Goal: Information Seeking & Learning: Learn about a topic

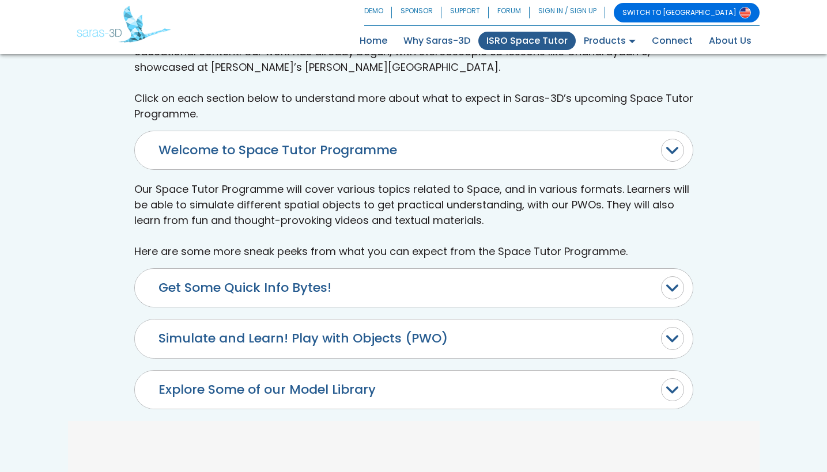
scroll to position [453, 0]
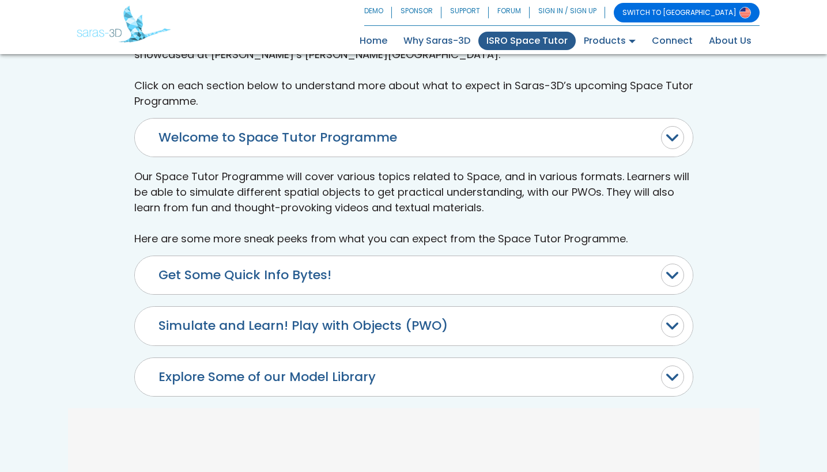
click at [258, 307] on button "Simulate and Learn! Play with Objects (PWO)" at bounding box center [414, 326] width 558 height 38
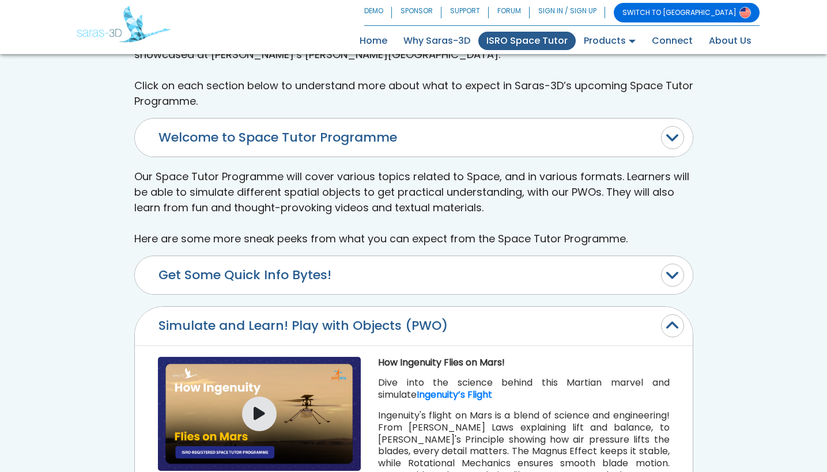
click at [257, 256] on button "Get Some Quick Info Bytes!" at bounding box center [414, 275] width 558 height 38
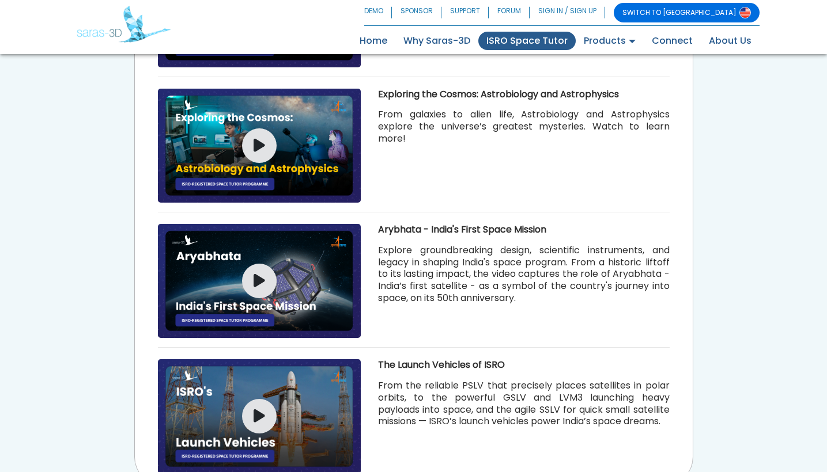
scroll to position [798, 0]
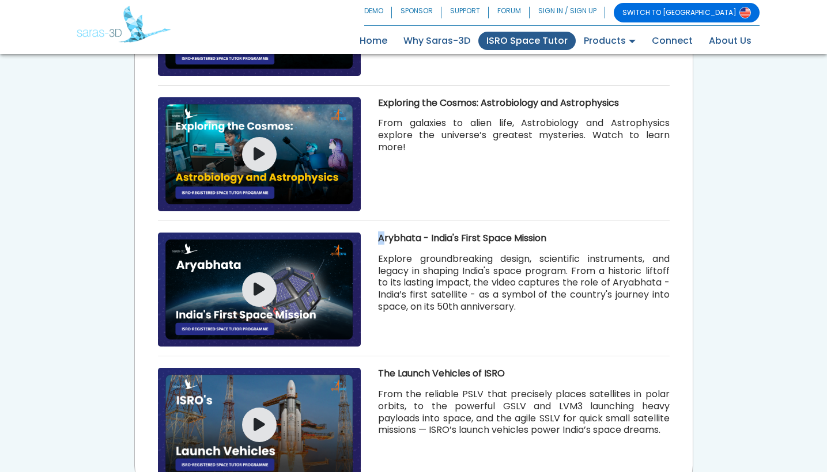
drag, startPoint x: 381, startPoint y: 162, endPoint x: 573, endPoint y: 156, distance: 192.0
click at [573, 156] on div "Space and its Different Studies! Do you know the difference between Astronomy, …" at bounding box center [414, 222] width 558 height 544
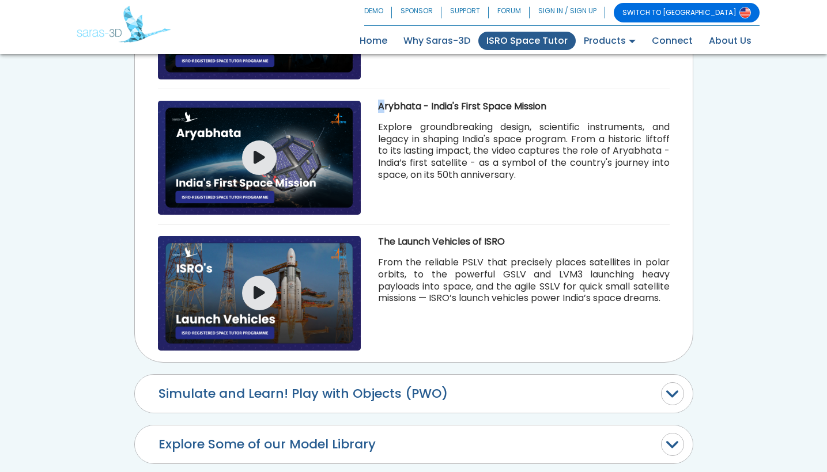
scroll to position [930, 0]
click at [494, 375] on button "Simulate and Learn! Play with Objects (PWO)" at bounding box center [414, 394] width 558 height 38
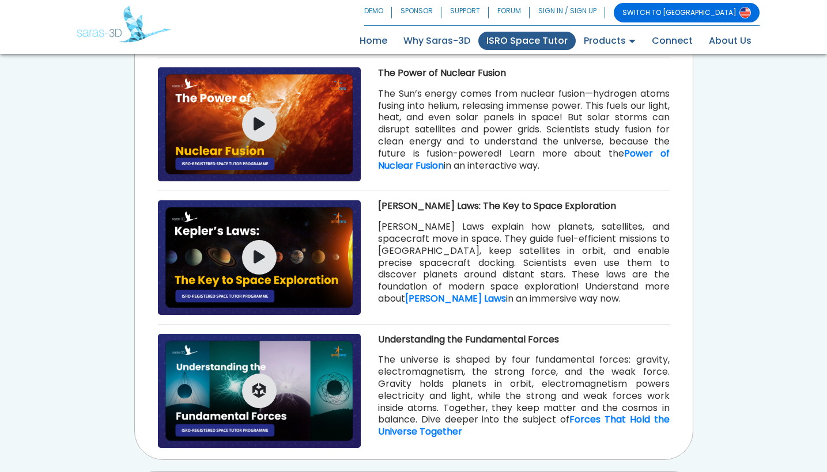
scroll to position [1333, 0]
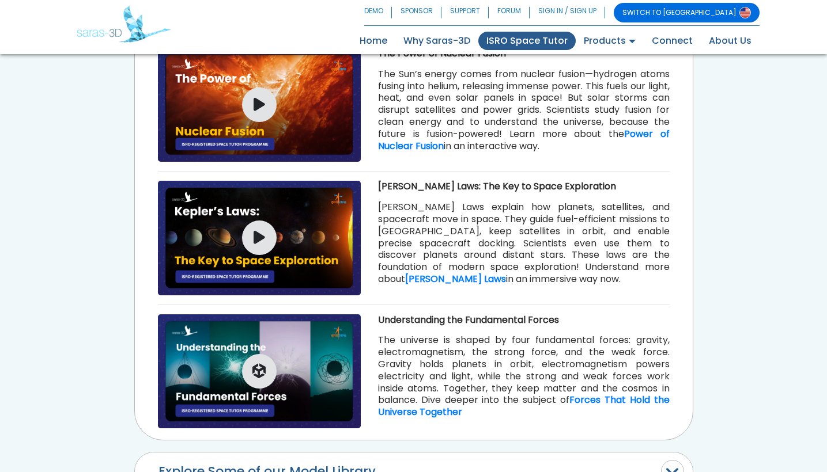
click at [471, 453] on button "Explore Some of our Model Library" at bounding box center [414, 472] width 558 height 38
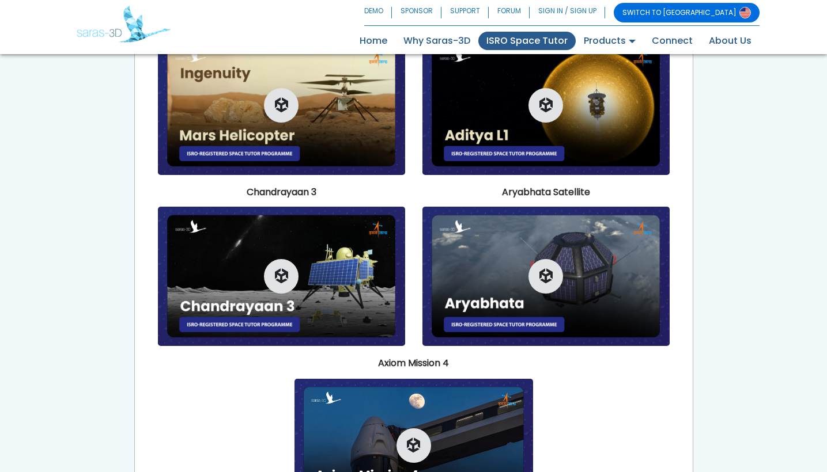
scroll to position [960, 0]
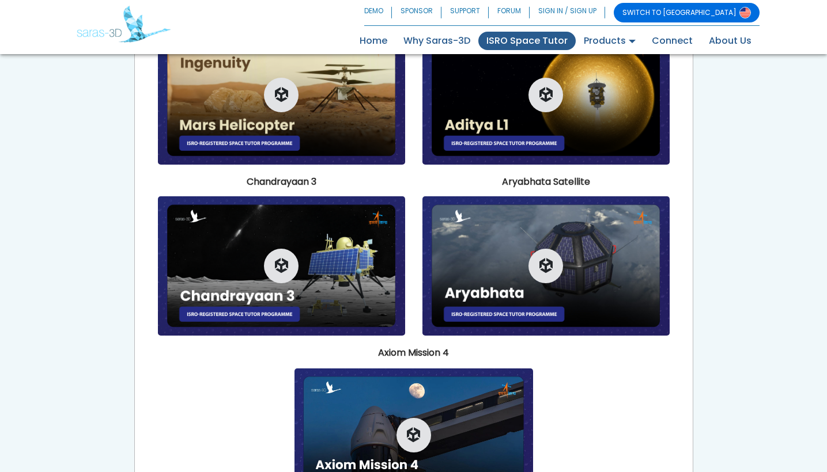
click at [392, 369] on img at bounding box center [413, 436] width 239 height 134
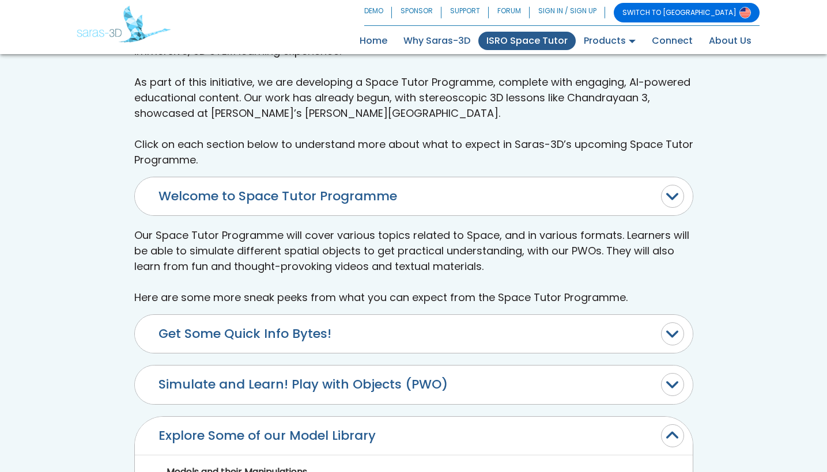
scroll to position [392, 0]
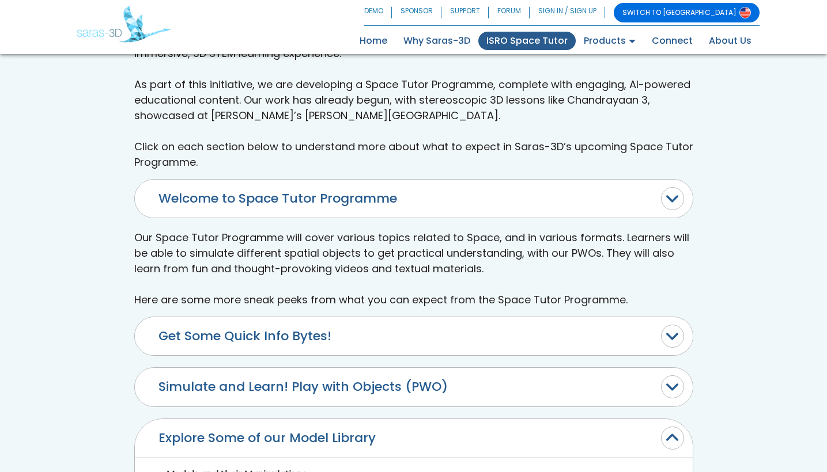
click at [387, 368] on button "Simulate and Learn! Play with Objects (PWO)" at bounding box center [414, 387] width 558 height 38
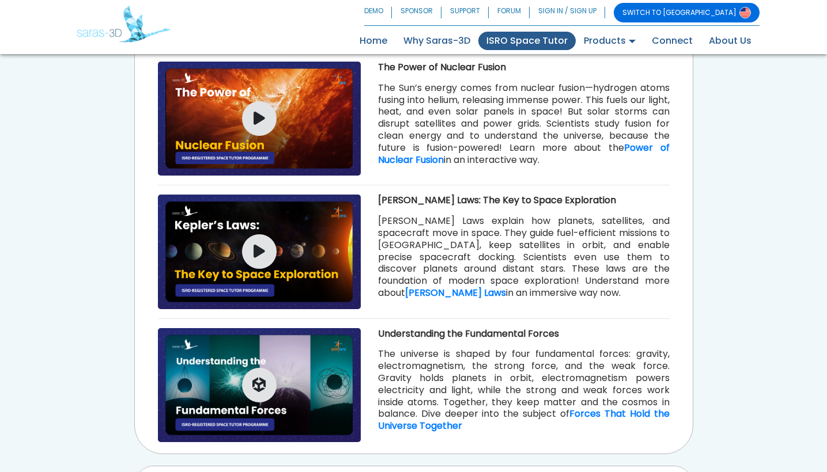
scroll to position [1275, 0]
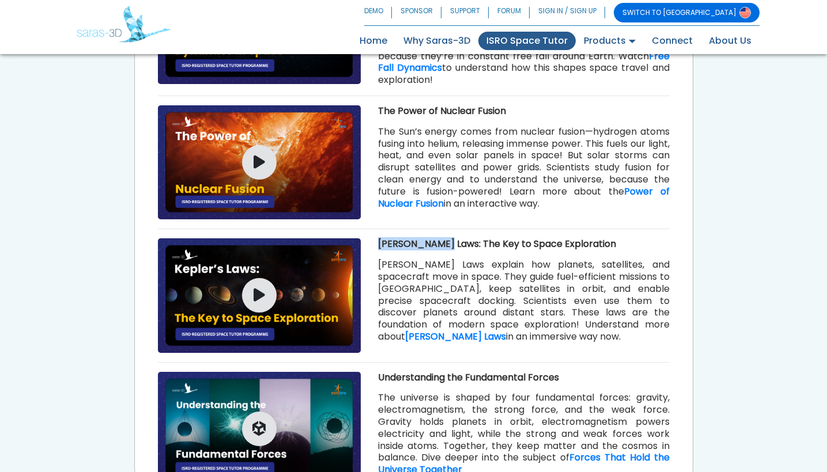
drag, startPoint x: 378, startPoint y: 160, endPoint x: 446, endPoint y: 164, distance: 68.1
click at [446, 237] on b "[PERSON_NAME] Laws: The Key to Space Exploration" at bounding box center [497, 243] width 238 height 13
click at [402, 237] on b "[PERSON_NAME] Laws: The Key to Space Exploration" at bounding box center [497, 243] width 238 height 13
drag, startPoint x: 379, startPoint y: 163, endPoint x: 611, endPoint y: 163, distance: 232.2
click at [611, 239] on p "[PERSON_NAME] Laws: The Key to Space Exploration" at bounding box center [524, 245] width 292 height 12
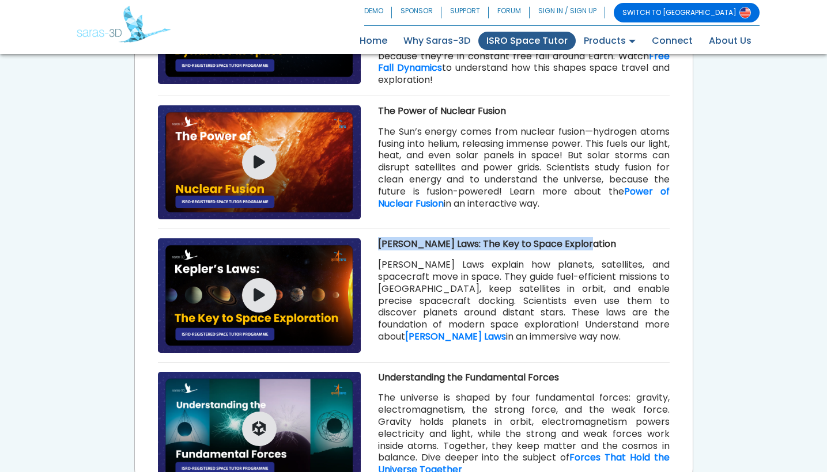
copy b "[PERSON_NAME] Laws: The Key to Space Exploration"
